Goal: Task Accomplishment & Management: Use online tool/utility

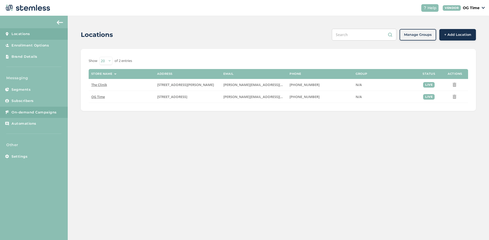
click at [37, 112] on span "On-demand Campaigns" at bounding box center [34, 112] width 45 height 5
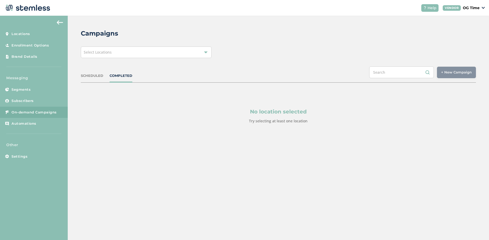
click at [204, 52] on div at bounding box center [206, 52] width 4 height 4
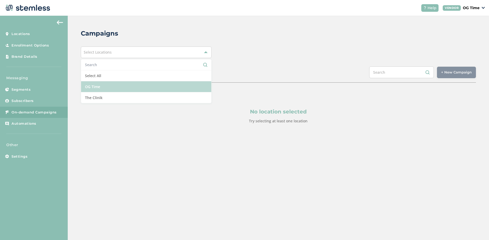
click at [95, 87] on li "OG Time" at bounding box center [146, 86] width 130 height 11
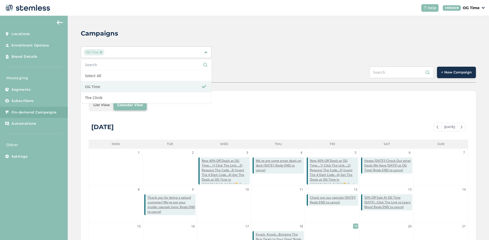
click at [325, 43] on div "Campaigns OG Time Select All OG Time The Clinik SCHEDULED COMPLETED + New Campa…" at bounding box center [278, 185] width 421 height 339
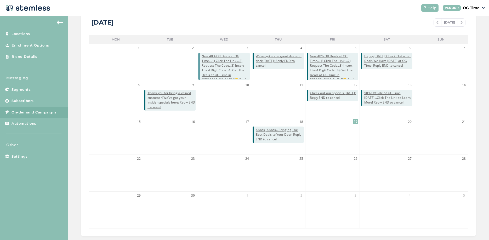
scroll to position [78, 0]
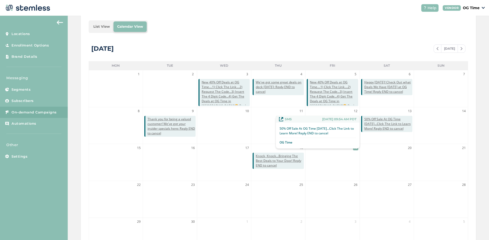
click at [374, 123] on span "50% Off Sale At OG Time [DATE]...Click The Link to Learn More! Reply END to can…" at bounding box center [388, 124] width 48 height 14
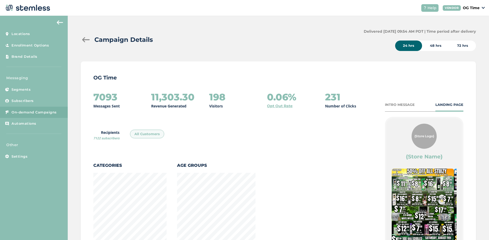
scroll to position [363, 393]
click at [83, 40] on div at bounding box center [86, 39] width 10 height 5
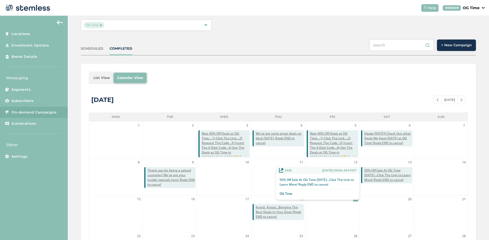
scroll to position [52, 0]
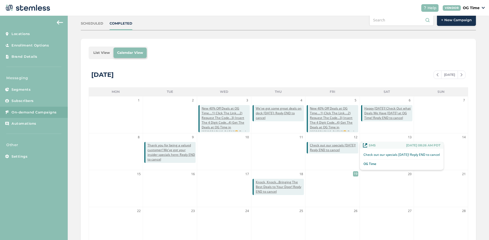
click at [325, 145] on span "Check out our specials [DATE]! Reply END to cancel" at bounding box center [334, 147] width 48 height 9
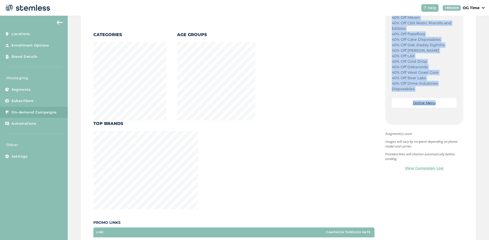
scroll to position [542, 0]
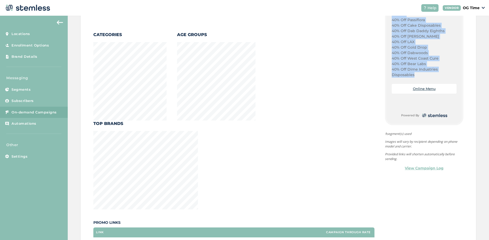
drag, startPoint x: 390, startPoint y: 34, endPoint x: 415, endPoint y: 75, distance: 48.4
copy div "Happy National Hug and High 5 Day! OG Time Has The Deals on Fridays! Plug Play …"
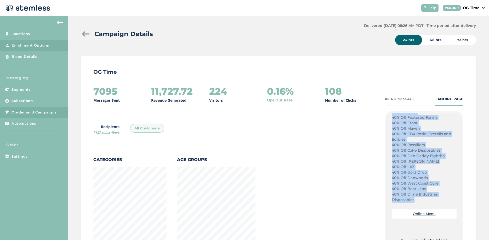
scroll to position [0, 0]
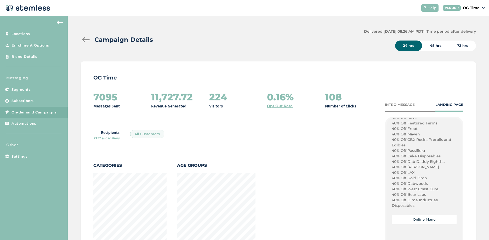
click at [82, 41] on div at bounding box center [86, 39] width 10 height 5
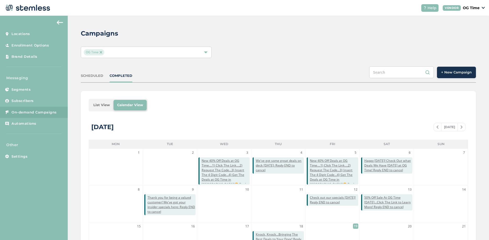
click at [449, 73] on span "+ New Campaign" at bounding box center [456, 72] width 31 height 5
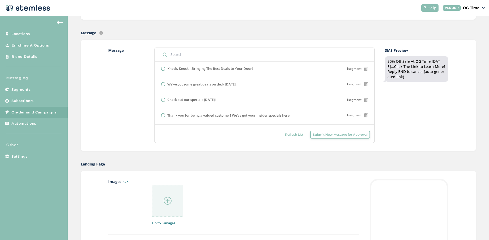
scroll to position [105, 0]
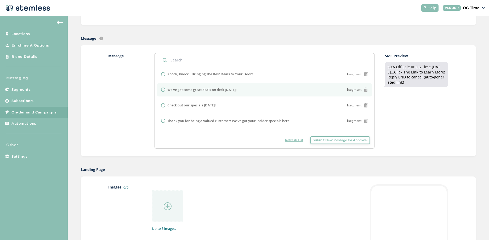
click at [191, 92] on label "We've got some great deals on deck [DATE]:" at bounding box center [201, 89] width 69 height 5
radio input "false"
radio input "true"
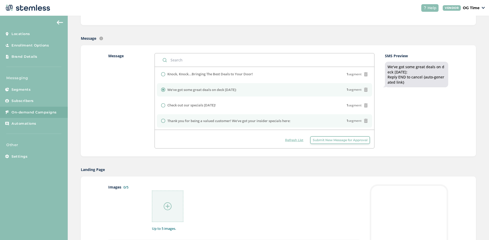
scroll to position [152, 0]
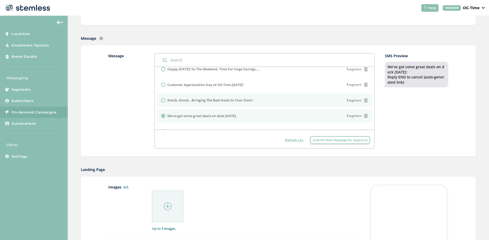
click at [212, 102] on label "Knock, Knock...Bringing The Best Deals to Your Door!" at bounding box center [210, 100] width 86 height 5
radio input "true"
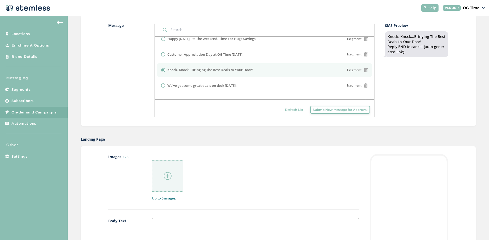
scroll to position [183, 0]
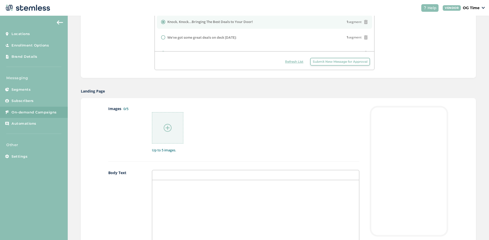
click at [171, 195] on div at bounding box center [255, 232] width 207 height 104
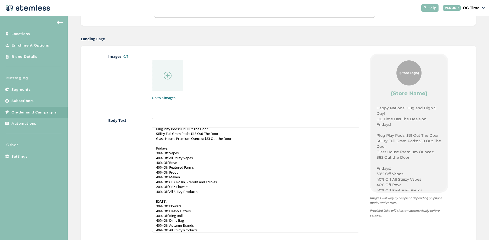
scroll to position [0, 0]
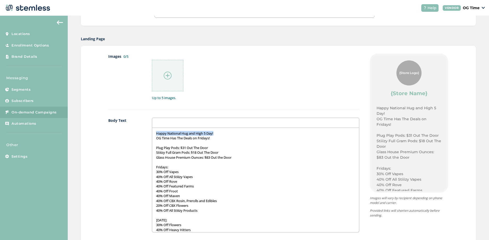
drag, startPoint x: 216, startPoint y: 133, endPoint x: 151, endPoint y: 135, distance: 64.6
click at [152, 135] on div "Happy National Hug and High 5 Day! OG Time Has The Deals on Fridays! Plug Play …" at bounding box center [255, 180] width 207 height 104
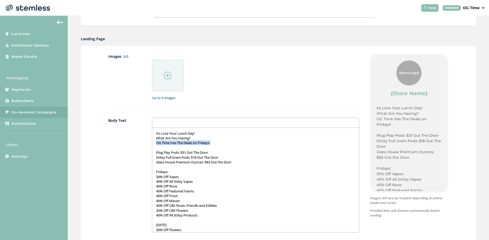
drag, startPoint x: 213, startPoint y: 143, endPoint x: 154, endPoint y: 142, distance: 58.6
click at [154, 142] on div "Its Love Your Lunch Day! What Are You Having? OG Time Has The Deals on Fridays!…" at bounding box center [255, 180] width 207 height 104
click at [217, 144] on p "Check Out OG Time for The Best Dealsa in The Area" at bounding box center [255, 142] width 199 height 5
click at [200, 157] on p "Stiiizy Full Gram Pods: $18 Out The Door" at bounding box center [255, 157] width 199 height 5
click at [221, 162] on p "Glass House Premium Ounces: $83 Out the Door" at bounding box center [255, 162] width 199 height 5
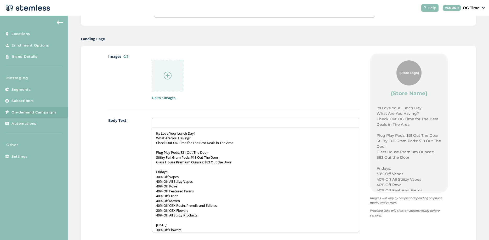
click at [187, 162] on p "Glass House Premium Ounces: $83 Out the Door" at bounding box center [255, 162] width 199 height 5
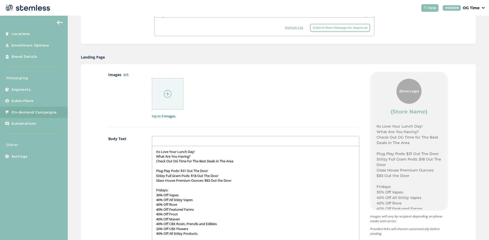
scroll to position [209, 0]
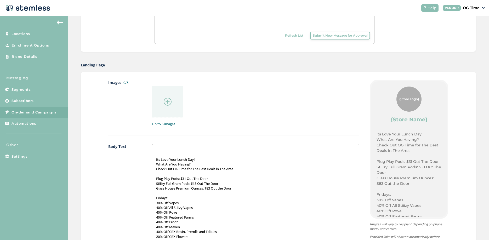
click at [167, 101] on img at bounding box center [168, 102] width 8 height 8
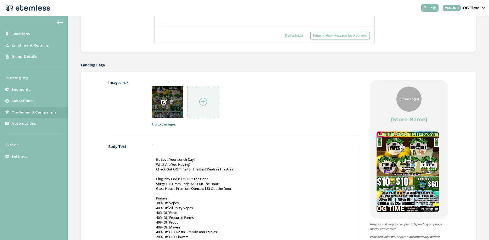
click at [171, 102] on img at bounding box center [171, 102] width 5 height 5
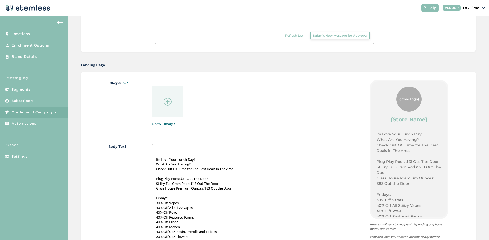
click at [166, 103] on img at bounding box center [168, 102] width 8 height 8
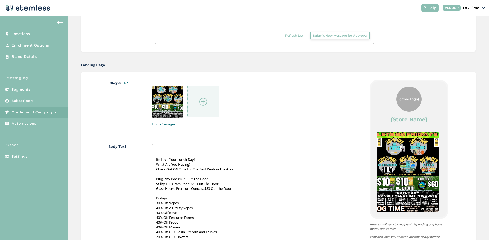
click at [202, 102] on img at bounding box center [203, 102] width 8 height 8
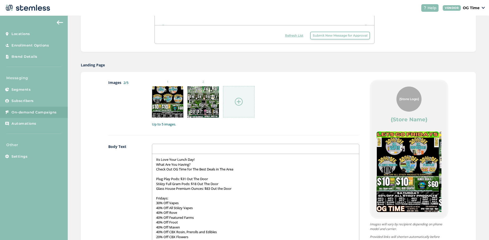
click at [236, 101] on img at bounding box center [239, 102] width 8 height 8
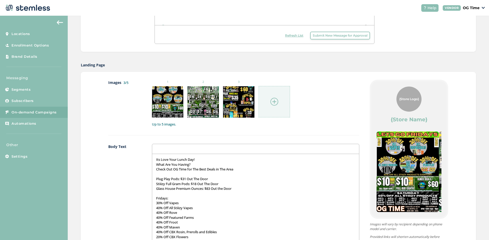
click at [271, 101] on img at bounding box center [274, 102] width 8 height 8
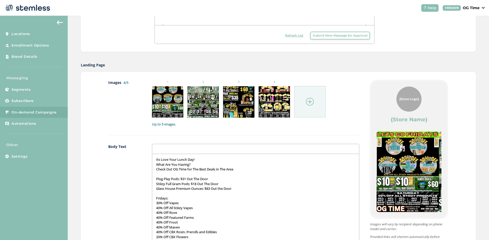
click at [308, 101] on img at bounding box center [310, 102] width 8 height 8
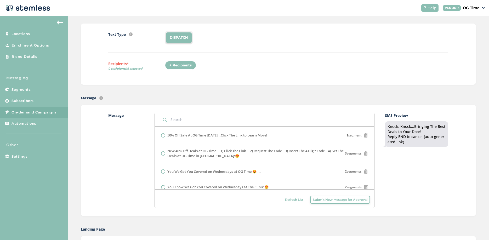
scroll to position [0, 0]
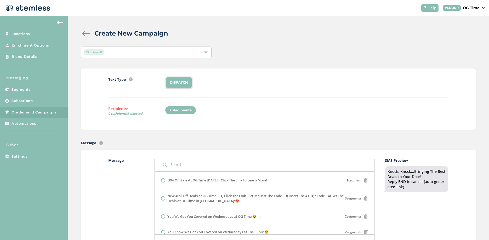
click at [180, 111] on div "+ Recipients" at bounding box center [180, 110] width 31 height 9
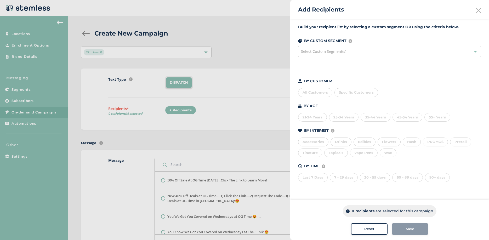
click at [323, 91] on div "All Customers" at bounding box center [315, 92] width 34 height 9
click at [409, 229] on span "Save" at bounding box center [410, 229] width 8 height 5
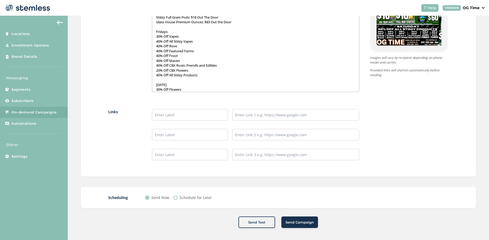
scroll to position [377, 0]
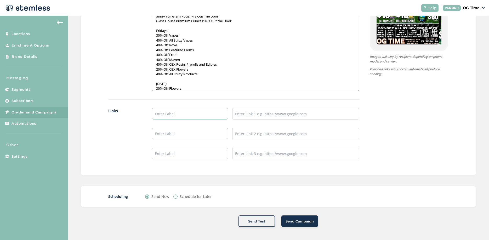
click at [170, 111] on input "text" at bounding box center [190, 114] width 76 height 12
type input "Online Menu"
click at [251, 115] on input "text" at bounding box center [295, 114] width 127 height 12
type input "[URL][DOMAIN_NAME]"
click at [299, 220] on span "Send Campaign" at bounding box center [300, 221] width 28 height 5
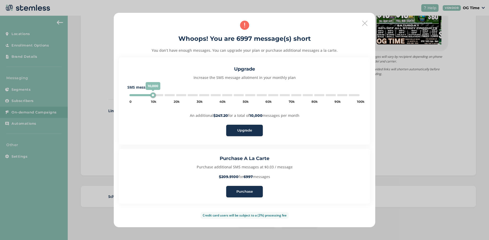
click at [243, 191] on span "Purchase" at bounding box center [244, 191] width 16 height 5
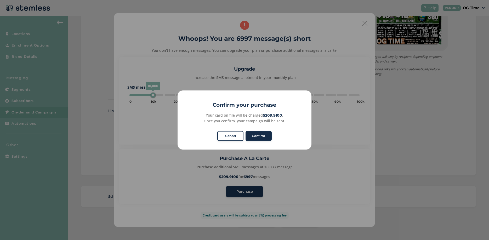
click at [262, 137] on button "Confirm" at bounding box center [259, 136] width 26 height 10
